Goal: Check status

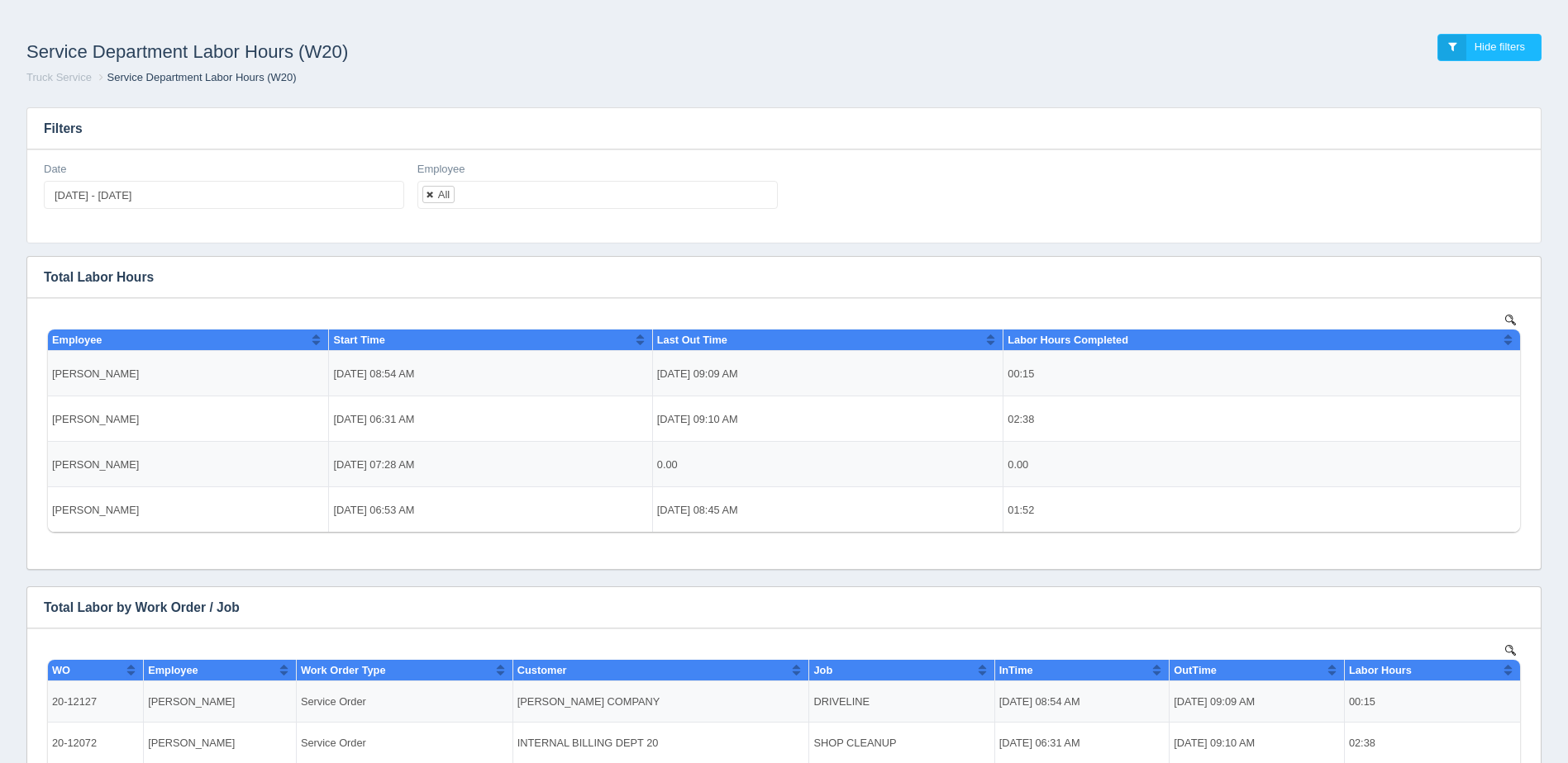
click at [435, 197] on link at bounding box center [430, 194] width 10 height 11
select select
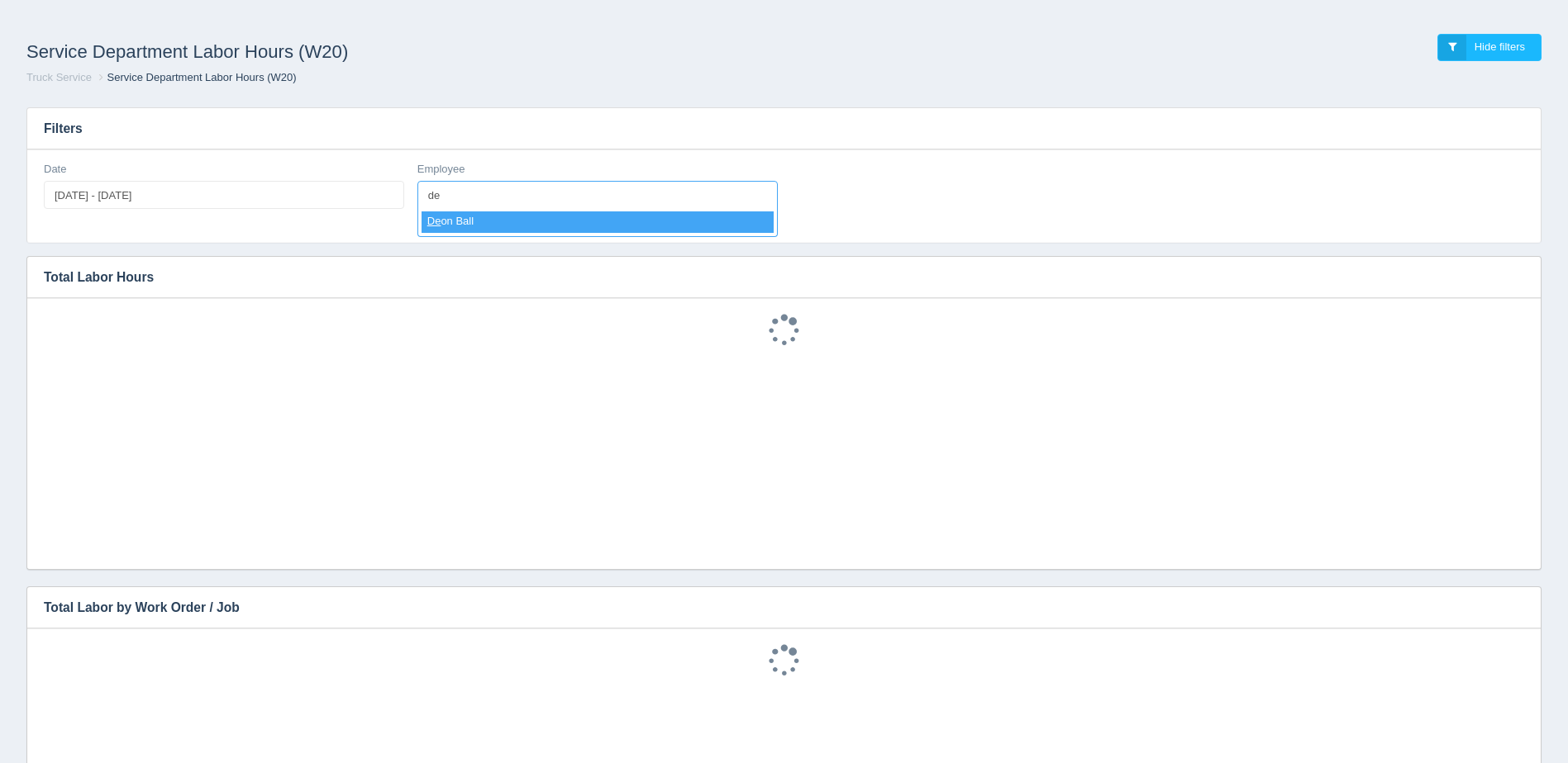
type input "de"
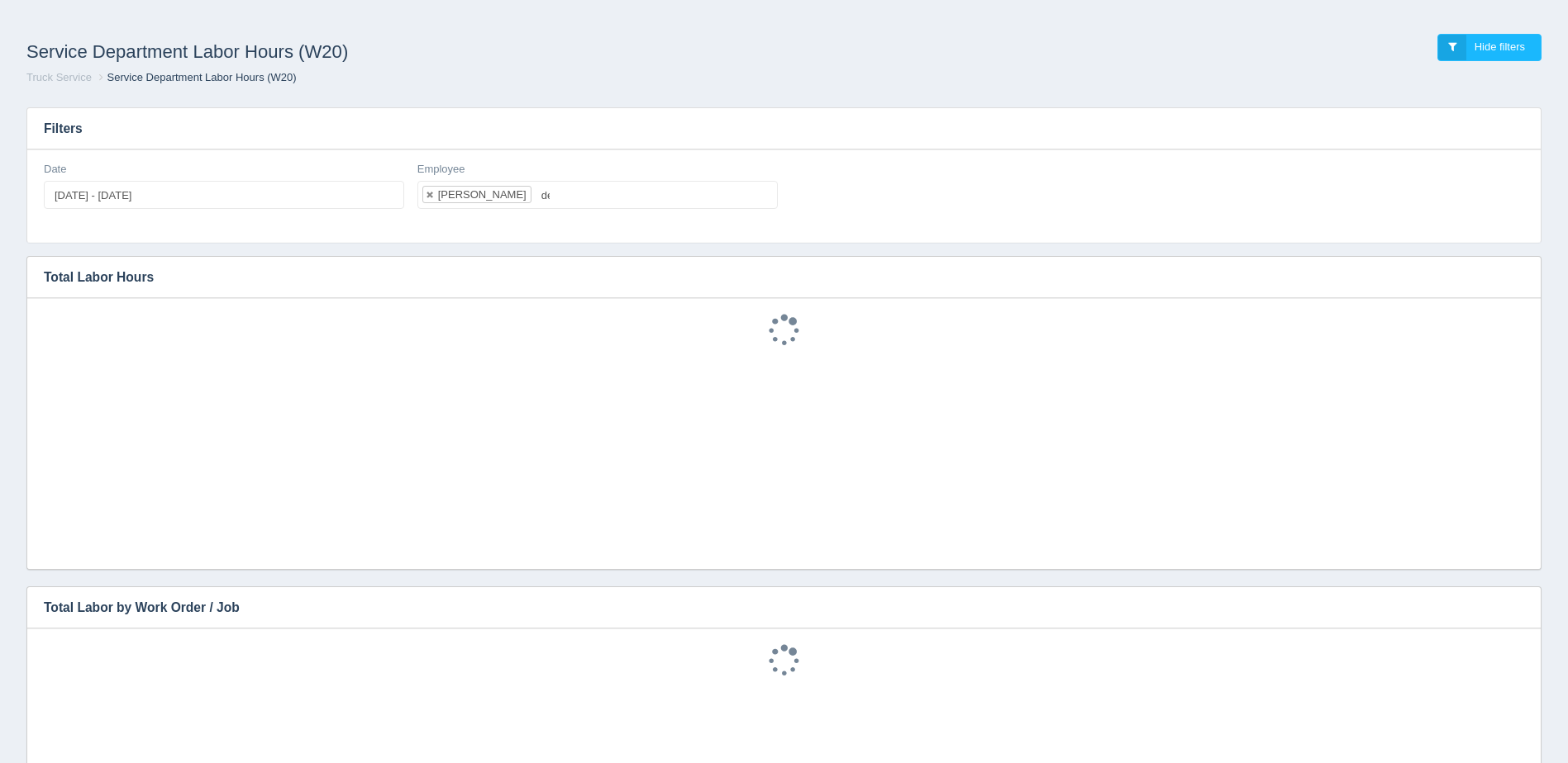
select select "[PERSON_NAME]"
type input "[DATE]"
click at [84, 196] on input "[DATE] - [DATE]" at bounding box center [224, 194] width 360 height 28
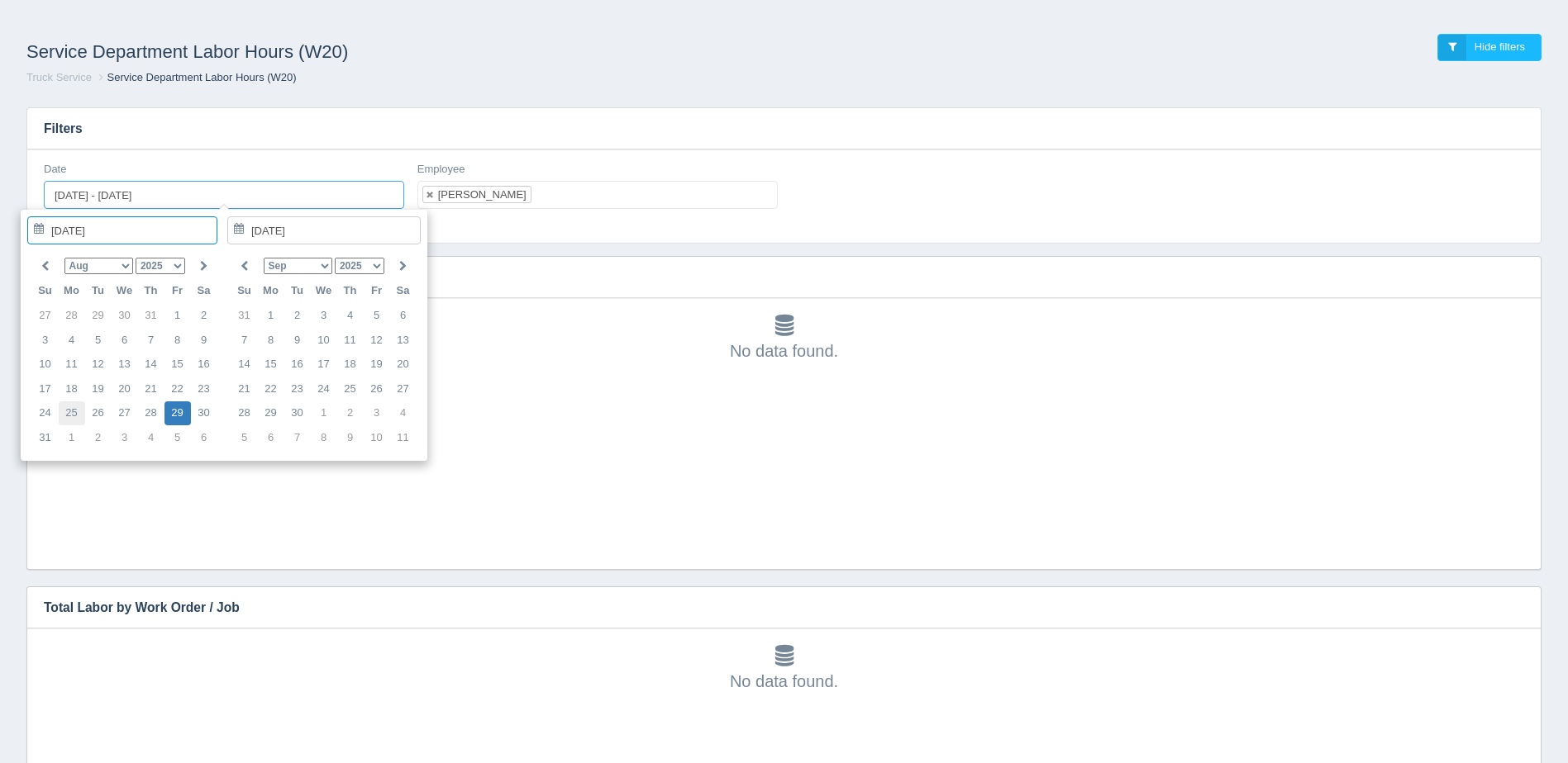
type input "[DATE]"
type input "[DATE] - [DATE]"
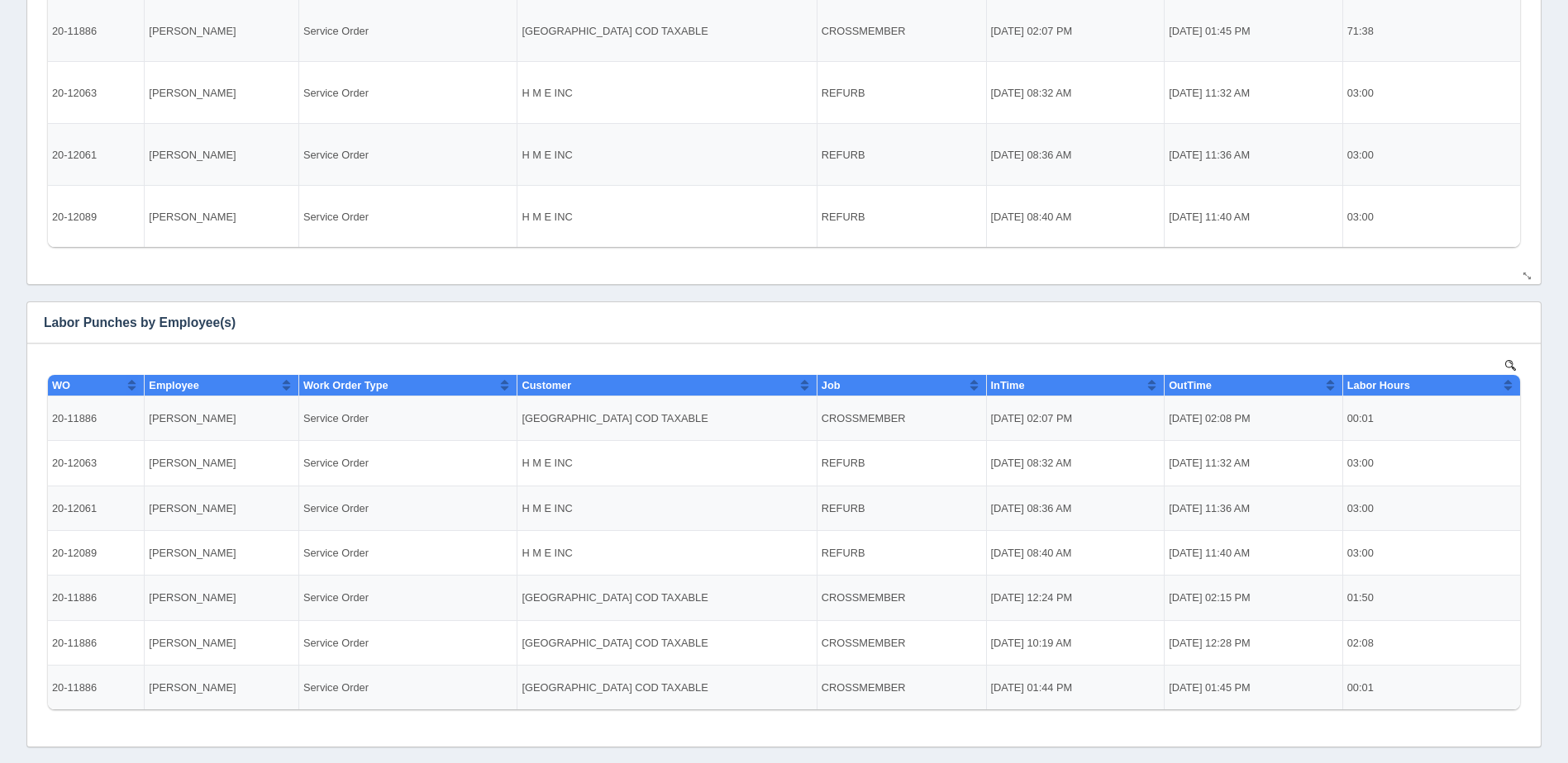
scroll to position [705, 0]
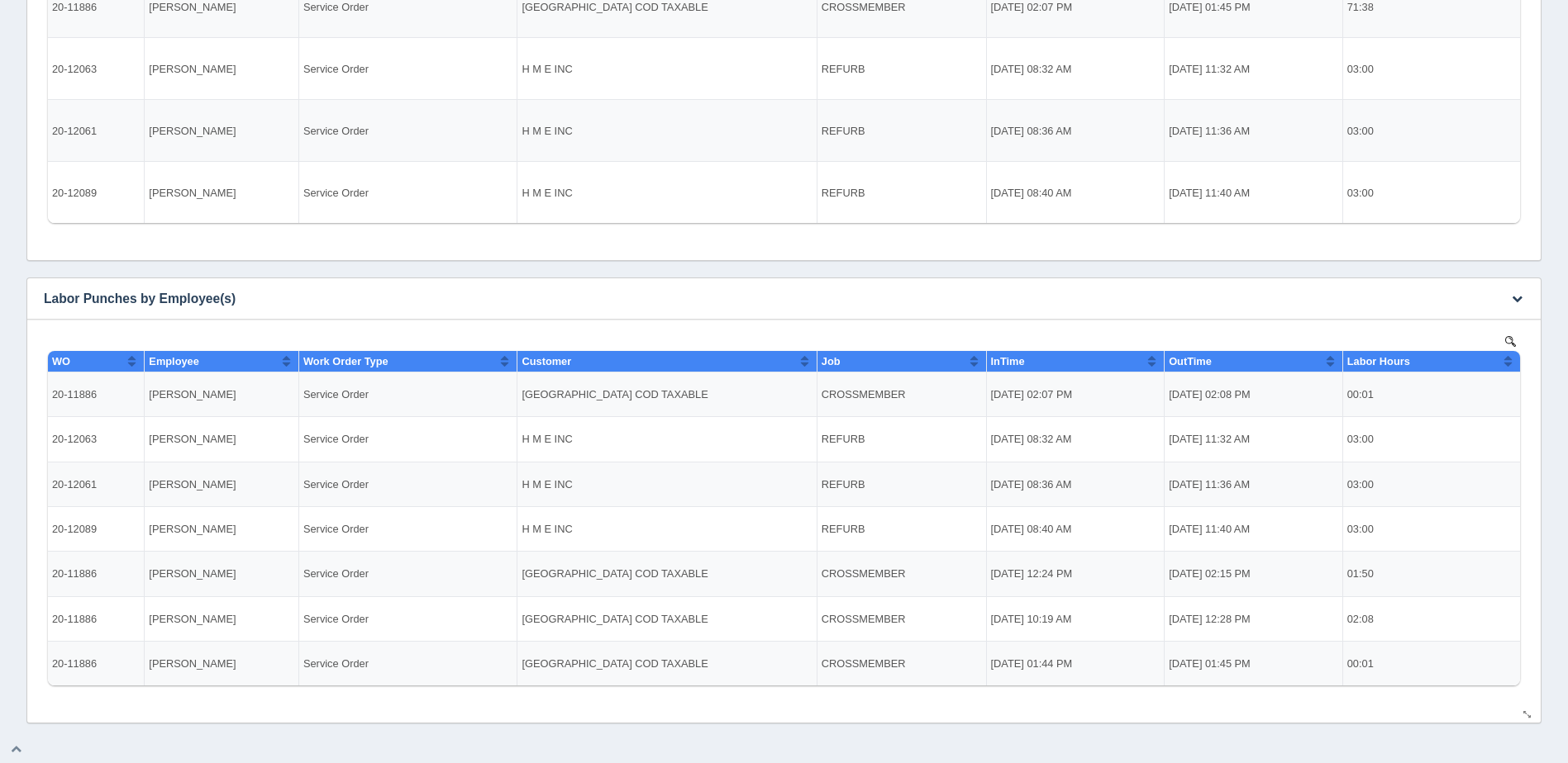
click at [701, 485] on td "H M E INC" at bounding box center [667, 484] width 300 height 44
click at [706, 437] on td "H M E INC" at bounding box center [667, 440] width 300 height 44
click at [699, 484] on td "H M E INC" at bounding box center [667, 484] width 300 height 44
click at [702, 528] on td "H M E INC" at bounding box center [667, 529] width 300 height 44
click at [208, 584] on td "[PERSON_NAME]" at bounding box center [222, 574] width 155 height 44
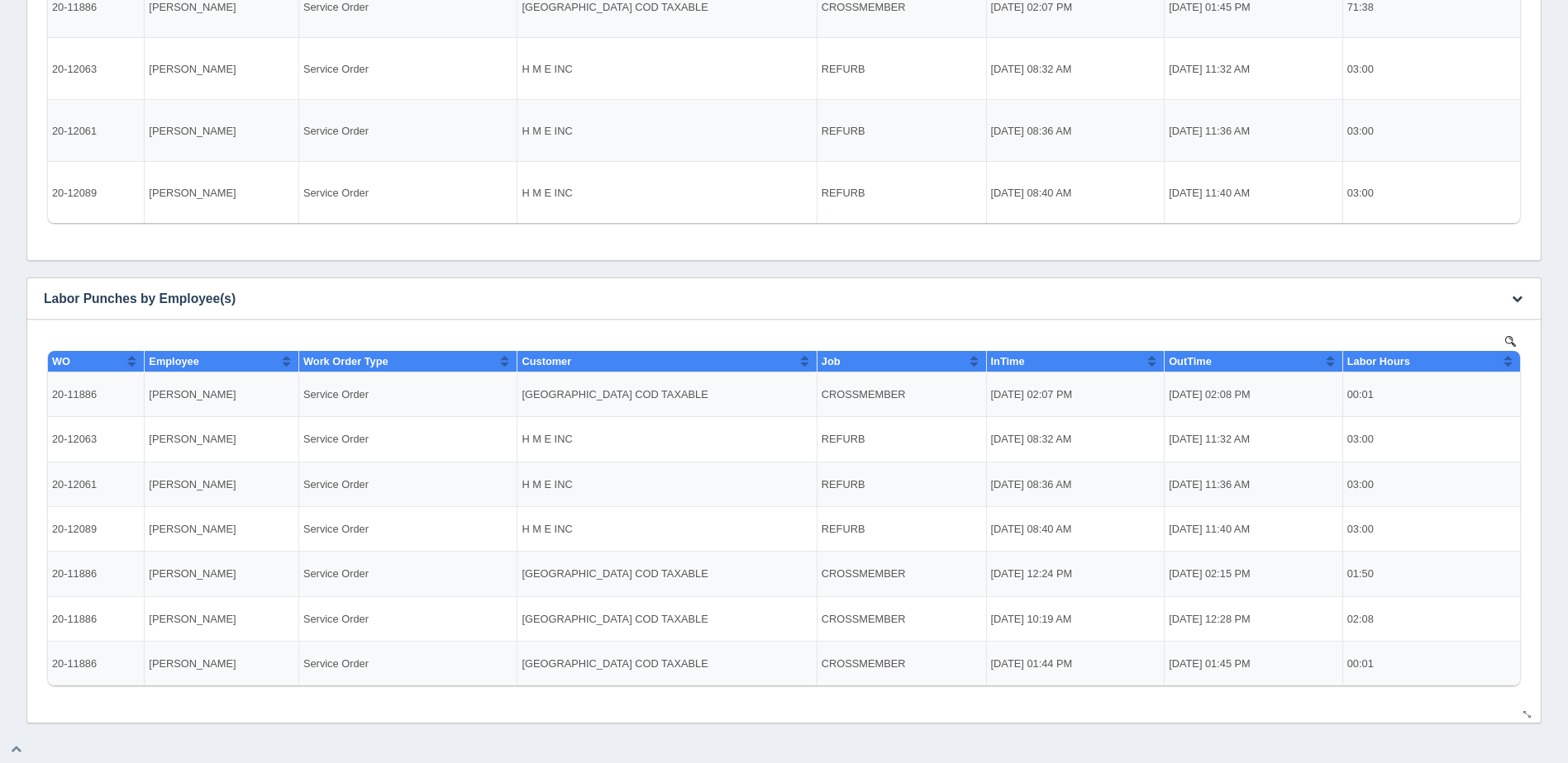
click at [277, 614] on td "[PERSON_NAME]" at bounding box center [222, 618] width 155 height 44
click at [280, 663] on td "[PERSON_NAME]" at bounding box center [222, 663] width 155 height 44
click at [291, 612] on td "[PERSON_NAME]" at bounding box center [222, 618] width 155 height 44
click at [281, 577] on td "[PERSON_NAME]" at bounding box center [222, 574] width 155 height 44
click at [277, 637] on td "[PERSON_NAME]" at bounding box center [222, 618] width 155 height 44
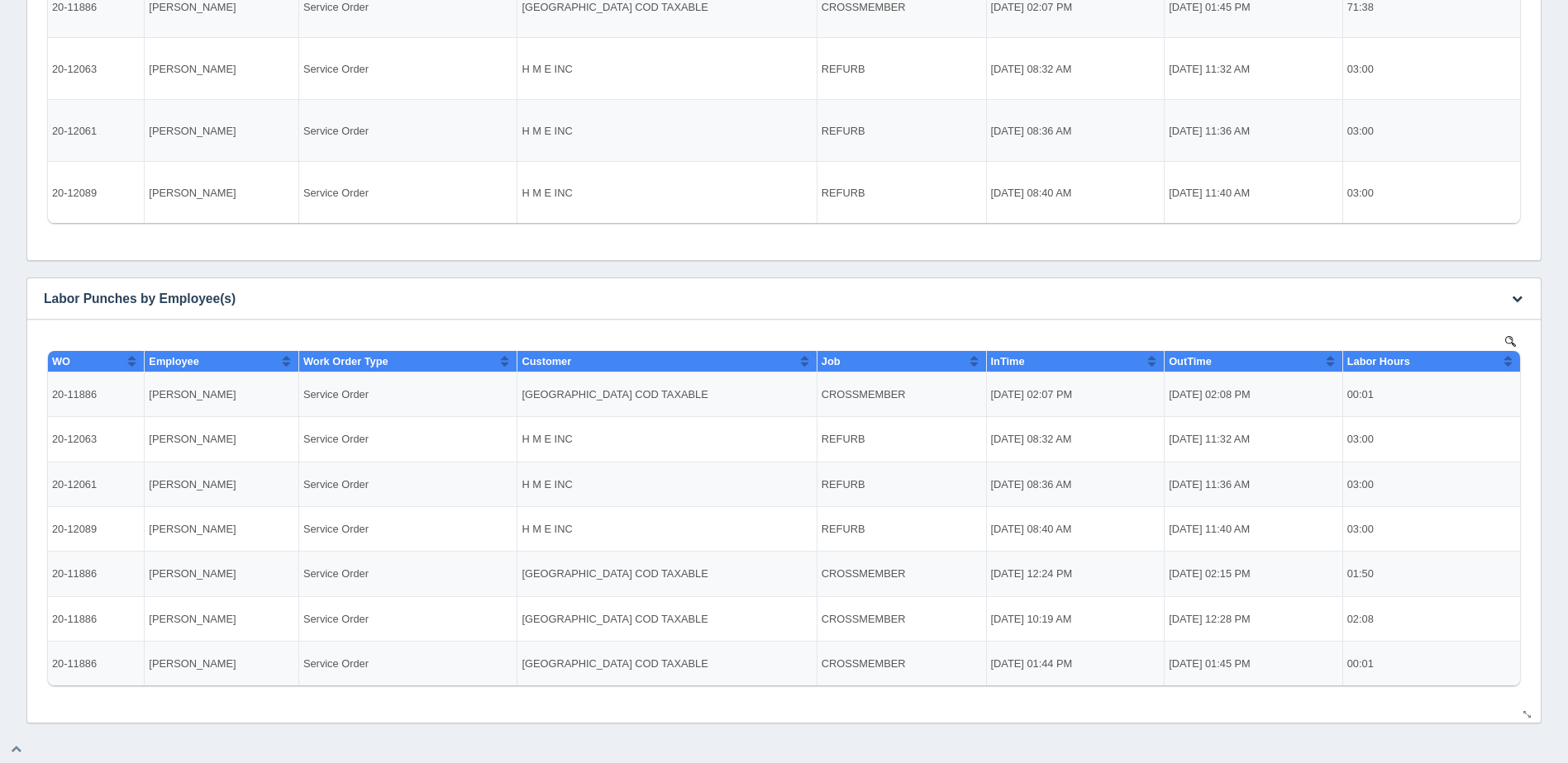
click at [277, 658] on td "[PERSON_NAME]" at bounding box center [222, 663] width 155 height 44
click at [281, 632] on td "[PERSON_NAME]" at bounding box center [222, 618] width 155 height 44
click at [258, 574] on td "[PERSON_NAME]" at bounding box center [222, 574] width 155 height 44
click at [265, 639] on td "[PERSON_NAME]" at bounding box center [222, 618] width 155 height 44
click at [270, 597] on td "[PERSON_NAME]" at bounding box center [222, 618] width 155 height 44
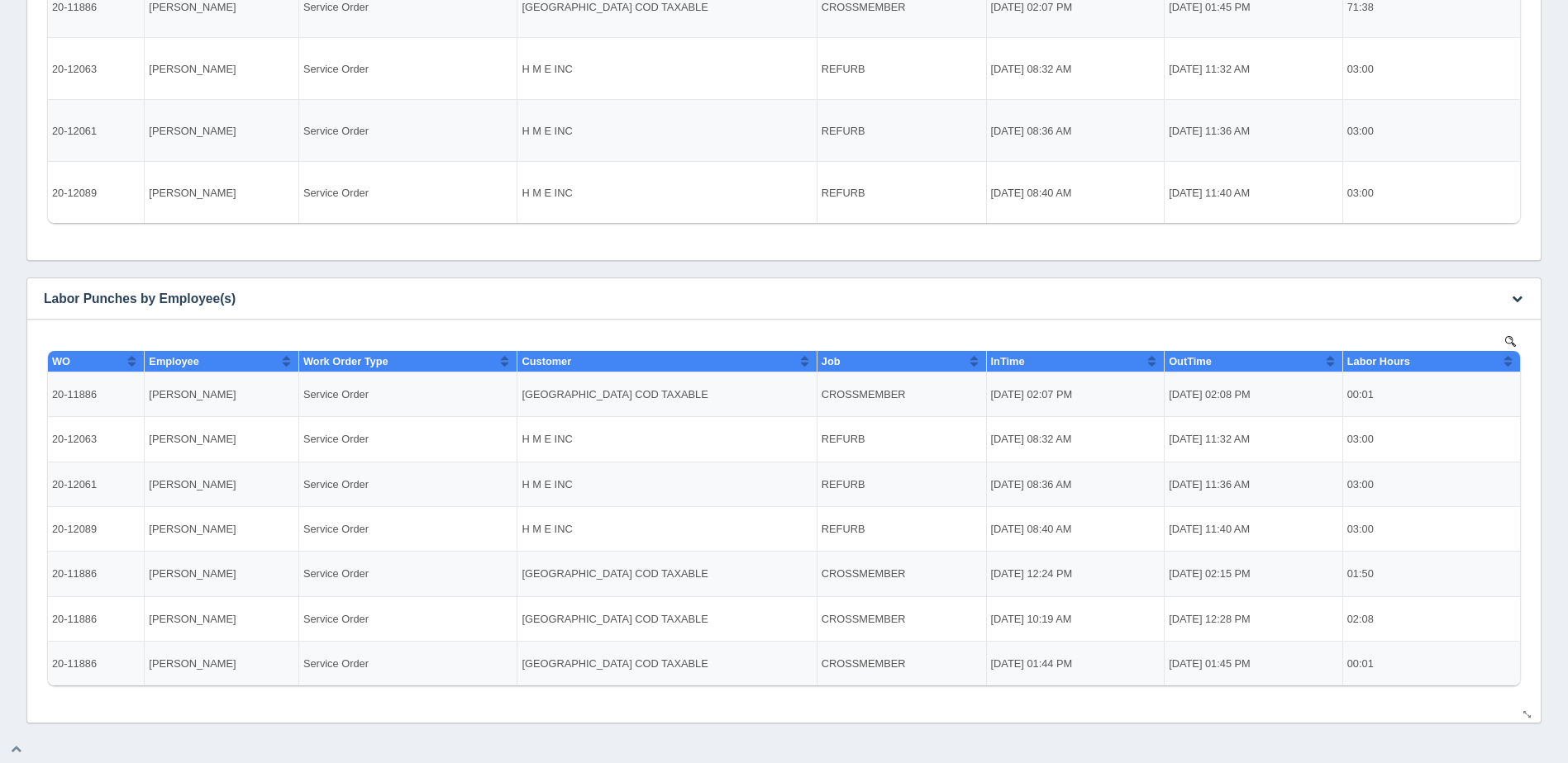
click at [273, 677] on td "[PERSON_NAME]" at bounding box center [222, 663] width 155 height 44
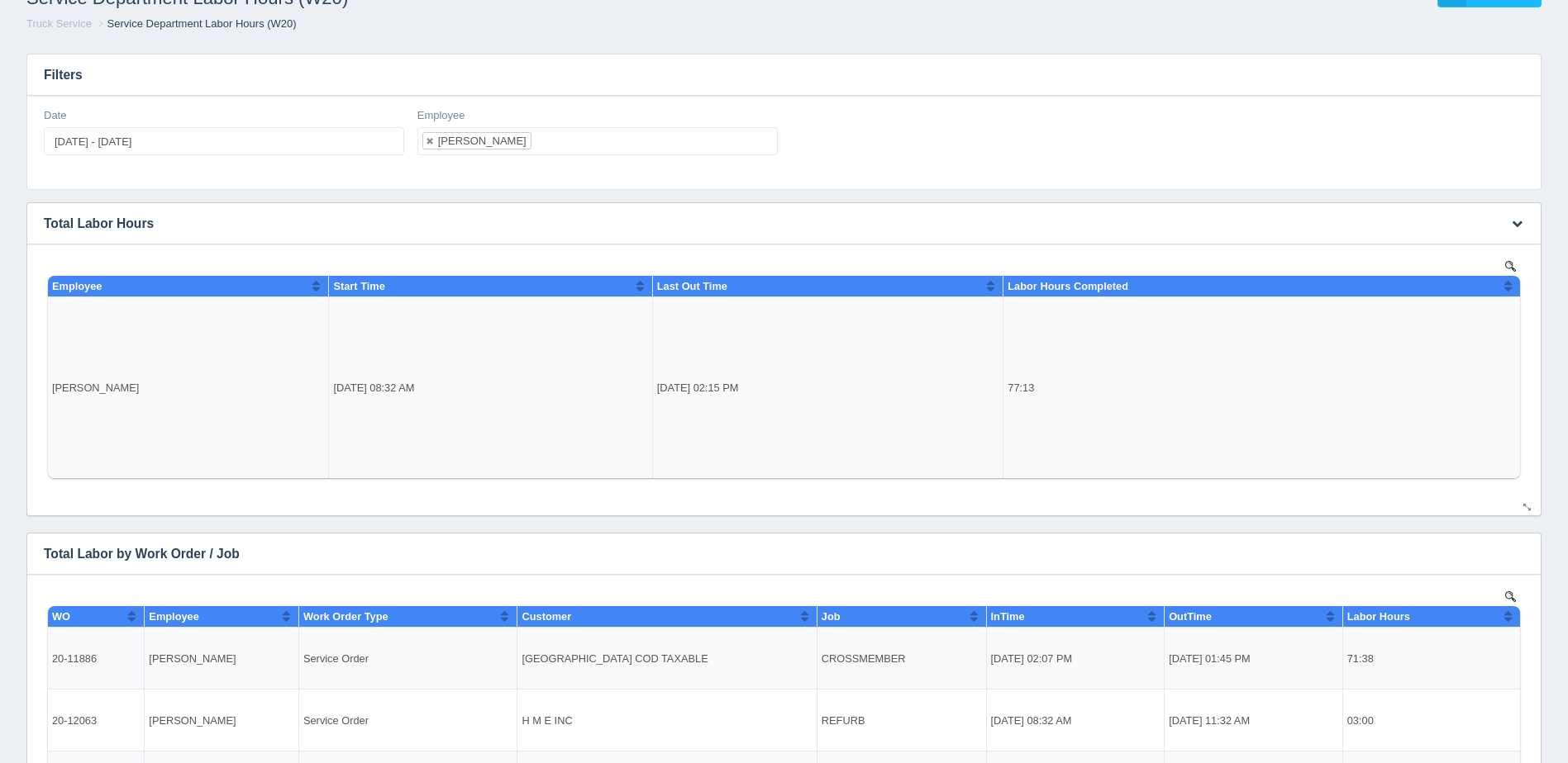
scroll to position [0, 0]
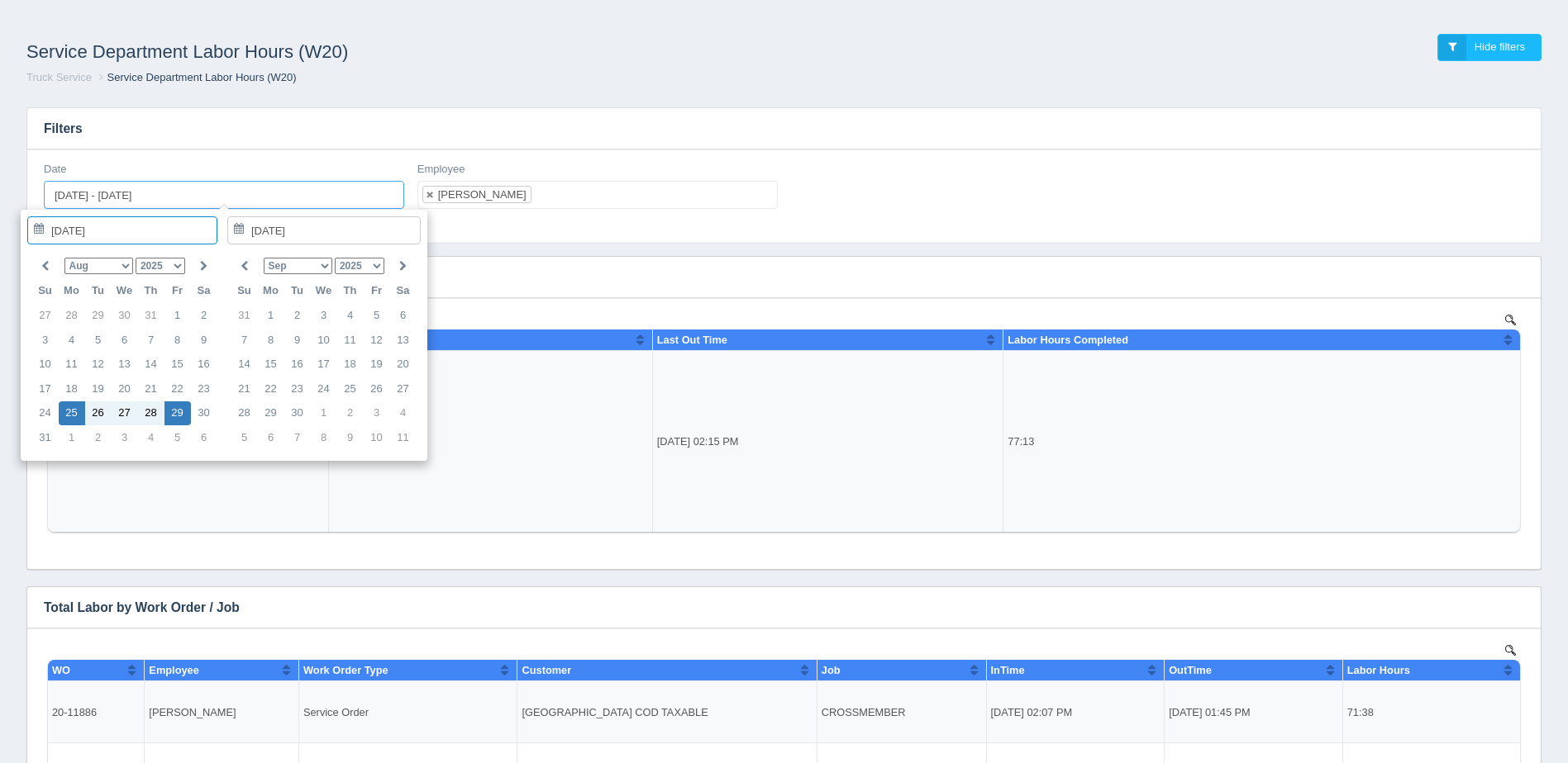
click at [86, 197] on input "[DATE] - [DATE]" at bounding box center [224, 194] width 360 height 28
type input "[DATE]"
type input "[DATE] - [DATE]"
